Goal: Transaction & Acquisition: Purchase product/service

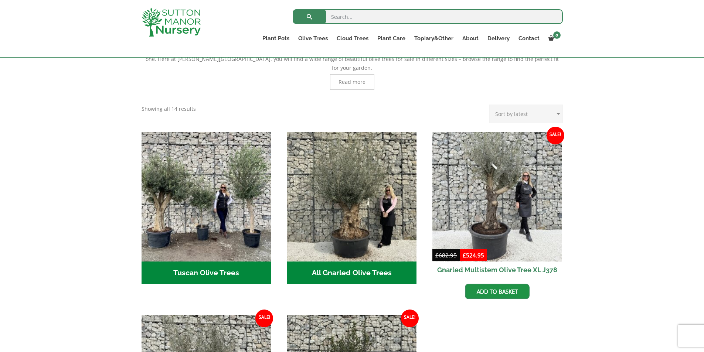
scroll to position [222, 0]
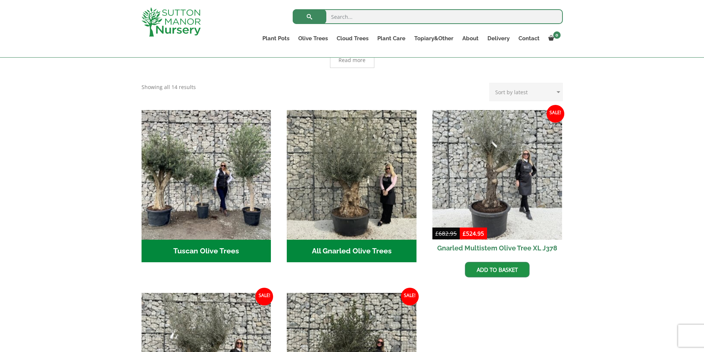
click at [187, 240] on h2 "Tuscan Olive Trees (4)" at bounding box center [207, 251] width 130 height 23
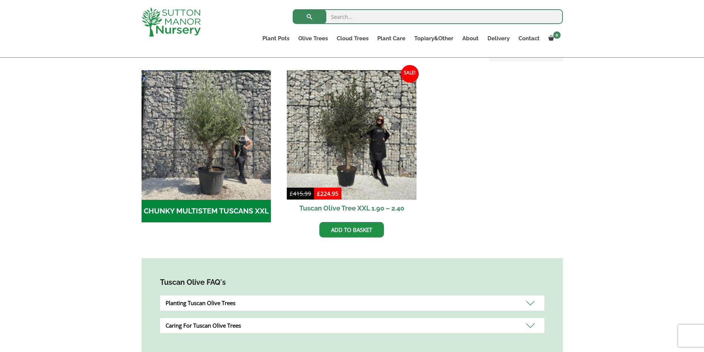
scroll to position [222, 0]
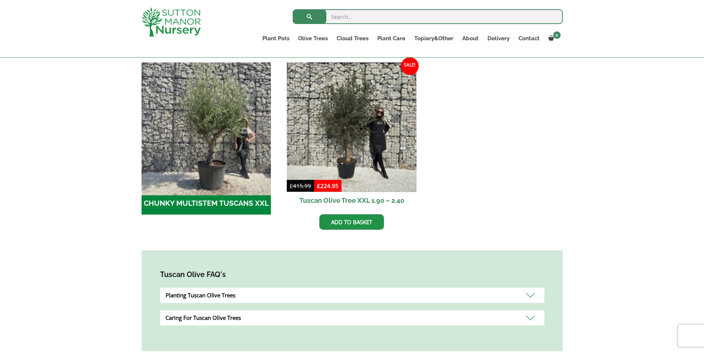
click at [212, 152] on img "Visit product category CHUNKY MULTISTEM TUSCANS XXL" at bounding box center [206, 127] width 136 height 136
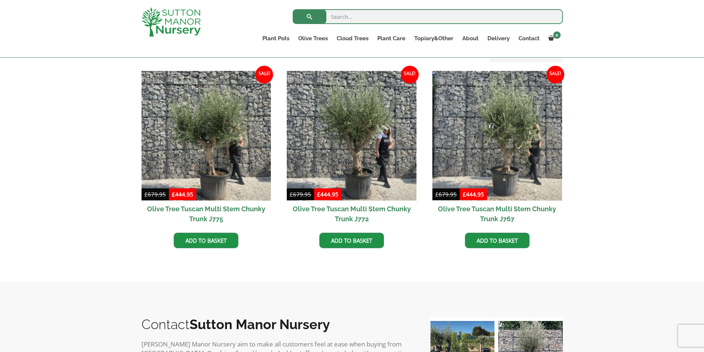
scroll to position [111, 0]
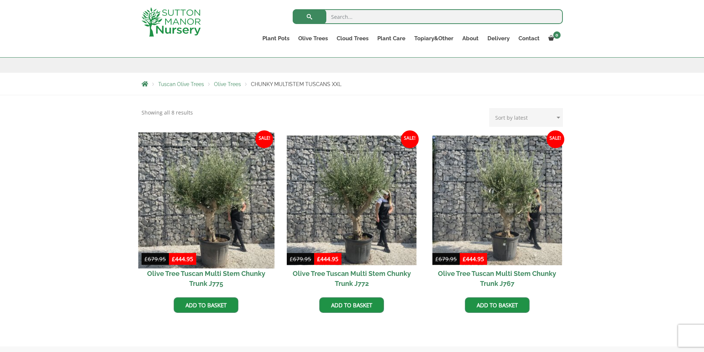
click at [205, 193] on img at bounding box center [206, 200] width 136 height 136
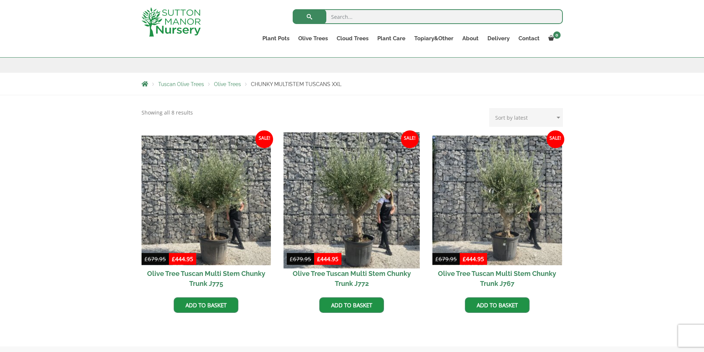
click at [363, 208] on img at bounding box center [352, 200] width 136 height 136
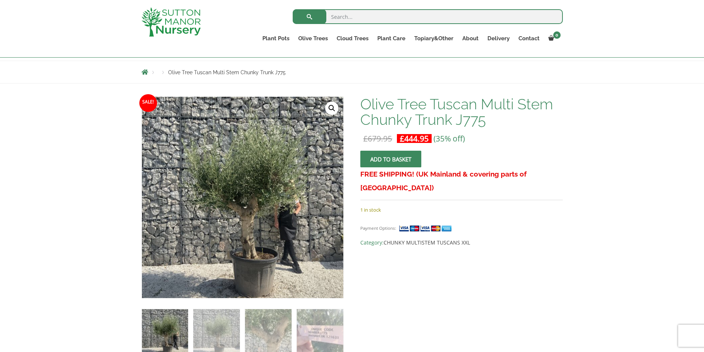
scroll to position [74, 0]
click at [334, 105] on link "🔍" at bounding box center [331, 108] width 13 height 13
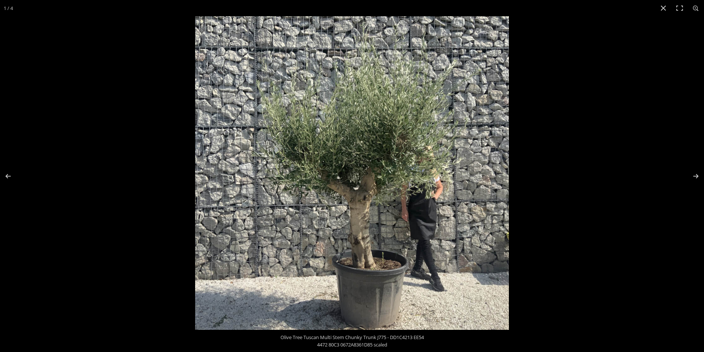
click at [356, 172] on img at bounding box center [352, 173] width 314 height 314
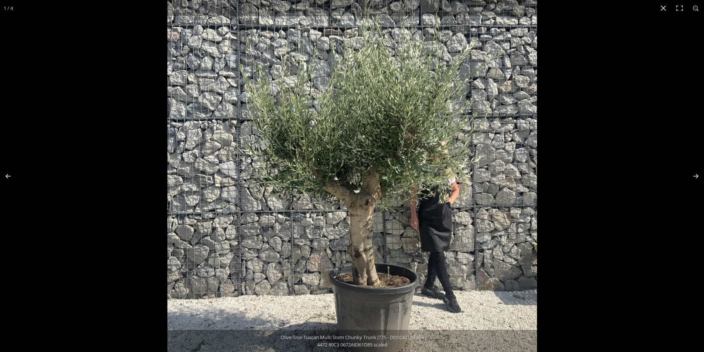
click at [354, 172] on img at bounding box center [352, 174] width 370 height 370
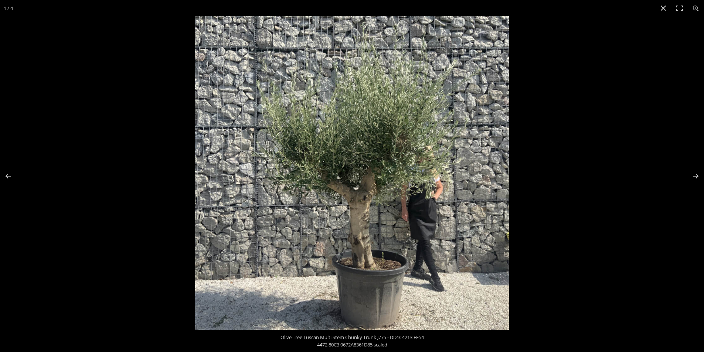
click at [354, 172] on img at bounding box center [352, 173] width 314 height 314
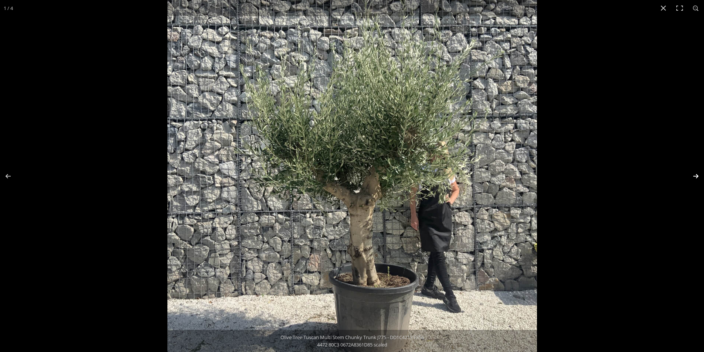
click at [697, 174] on button "Next (arrow right)" at bounding box center [691, 176] width 26 height 37
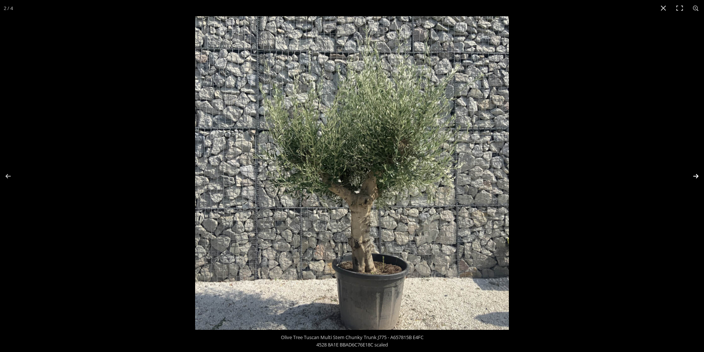
click at [697, 173] on button "Next (arrow right)" at bounding box center [691, 176] width 26 height 37
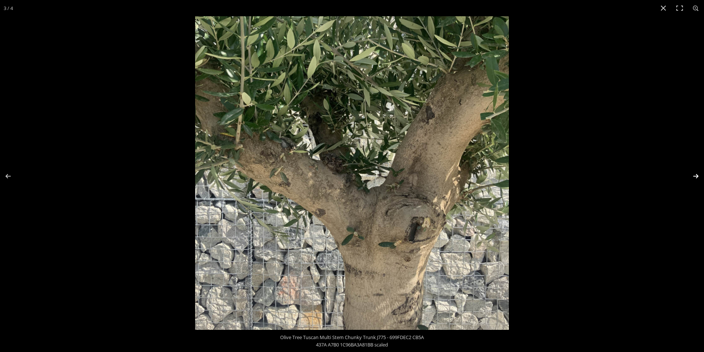
click at [697, 174] on button "Next (arrow right)" at bounding box center [691, 176] width 26 height 37
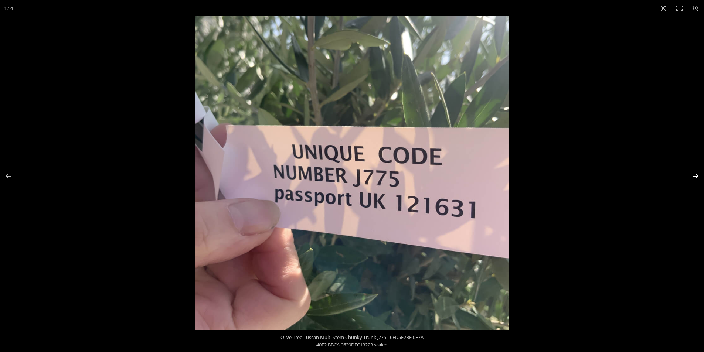
click at [698, 174] on button "Next (arrow right)" at bounding box center [691, 176] width 26 height 37
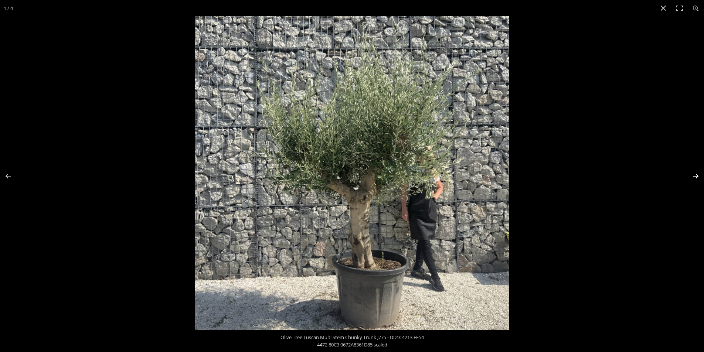
click at [698, 174] on button "Next (arrow right)" at bounding box center [691, 176] width 26 height 37
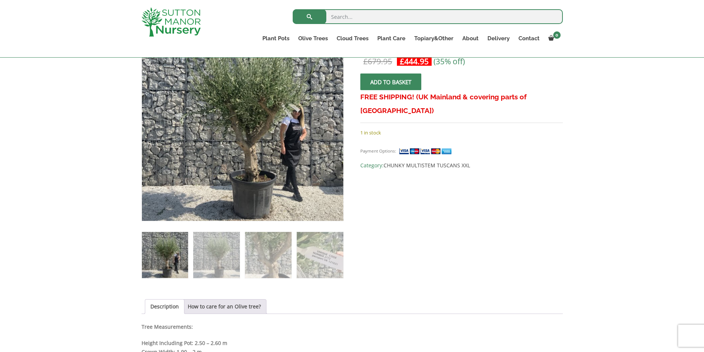
scroll to position [222, 0]
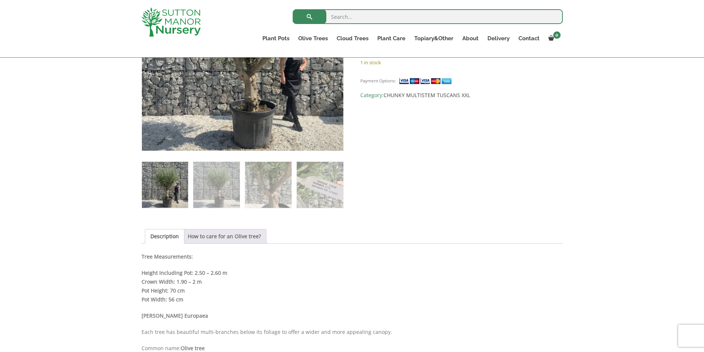
click at [197, 237] on link "How to care for an Olive tree?" at bounding box center [224, 237] width 73 height 14
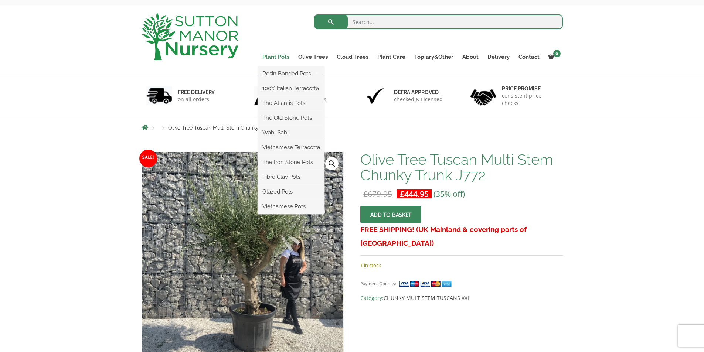
scroll to position [0, 0]
